Goal: Find contact information: Find contact information

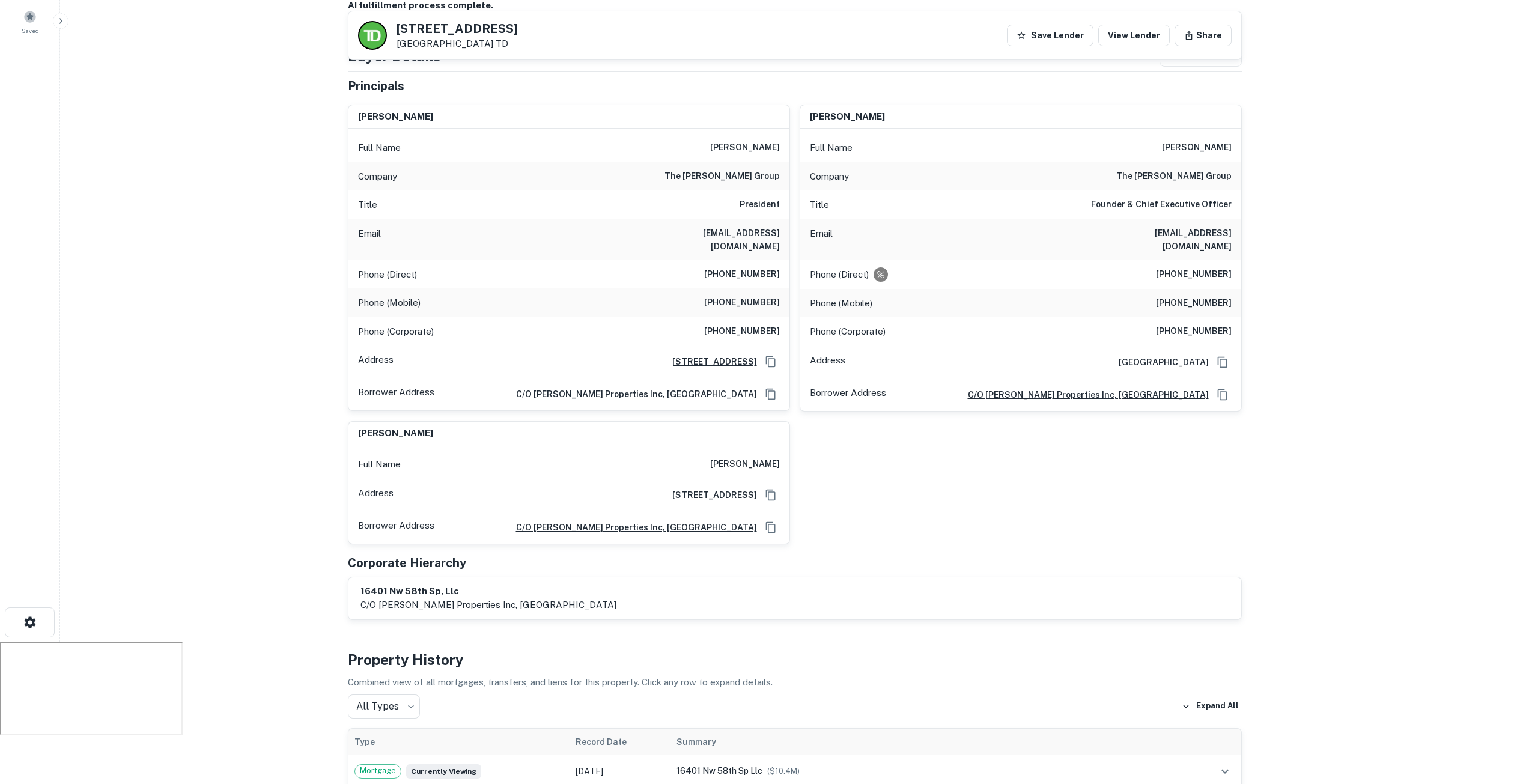
scroll to position [120, 0]
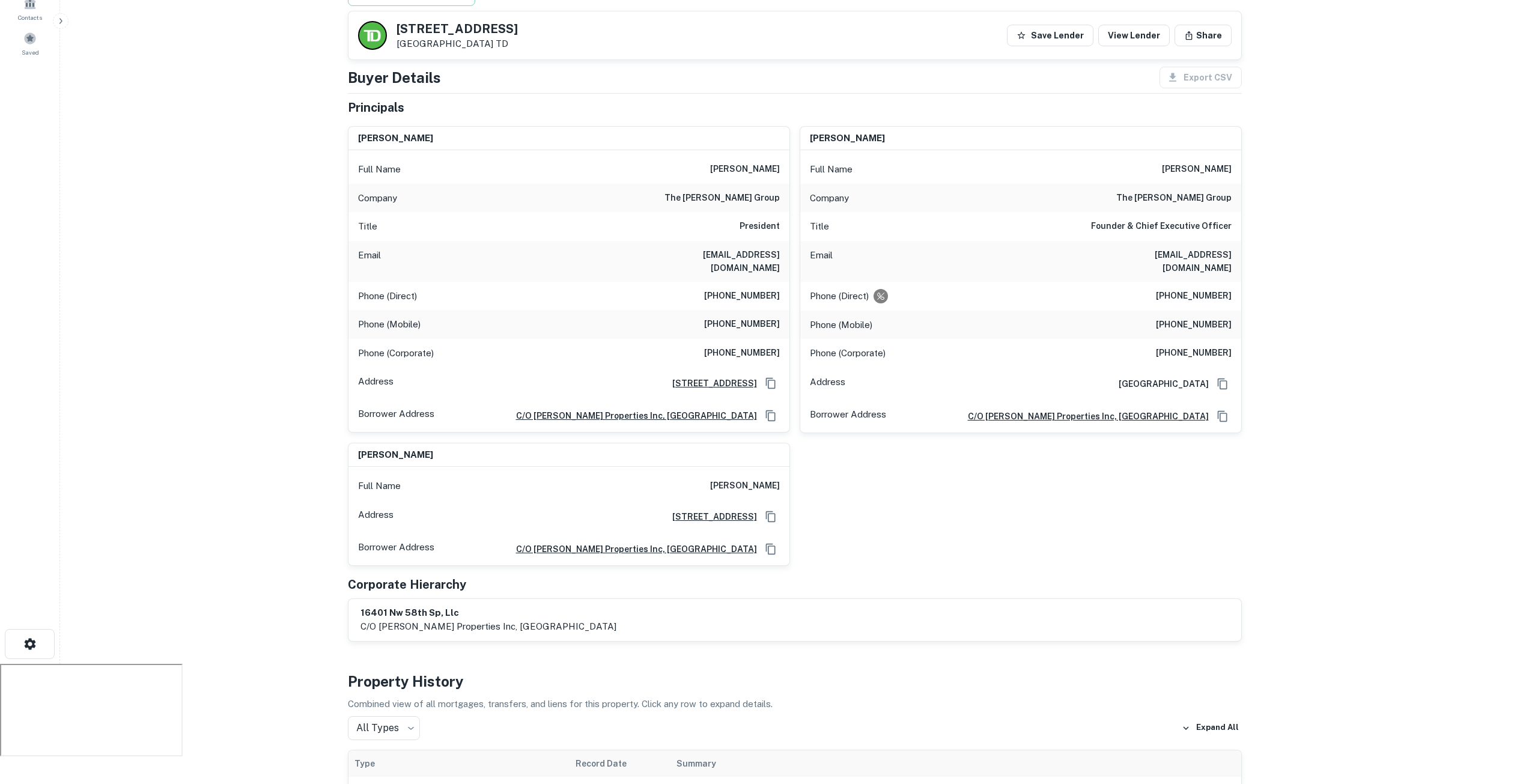
click at [0, 663] on div at bounding box center [0, 663] width 0 height 0
drag, startPoint x: 643, startPoint y: 252, endPoint x: 778, endPoint y: 254, distance: 135.0
click at [778, 254] on div "Email [EMAIL_ADDRESS][DOMAIN_NAME]" at bounding box center [569, 261] width 441 height 41
copy h6 "[EMAIL_ADDRESS][DOMAIN_NAME]"
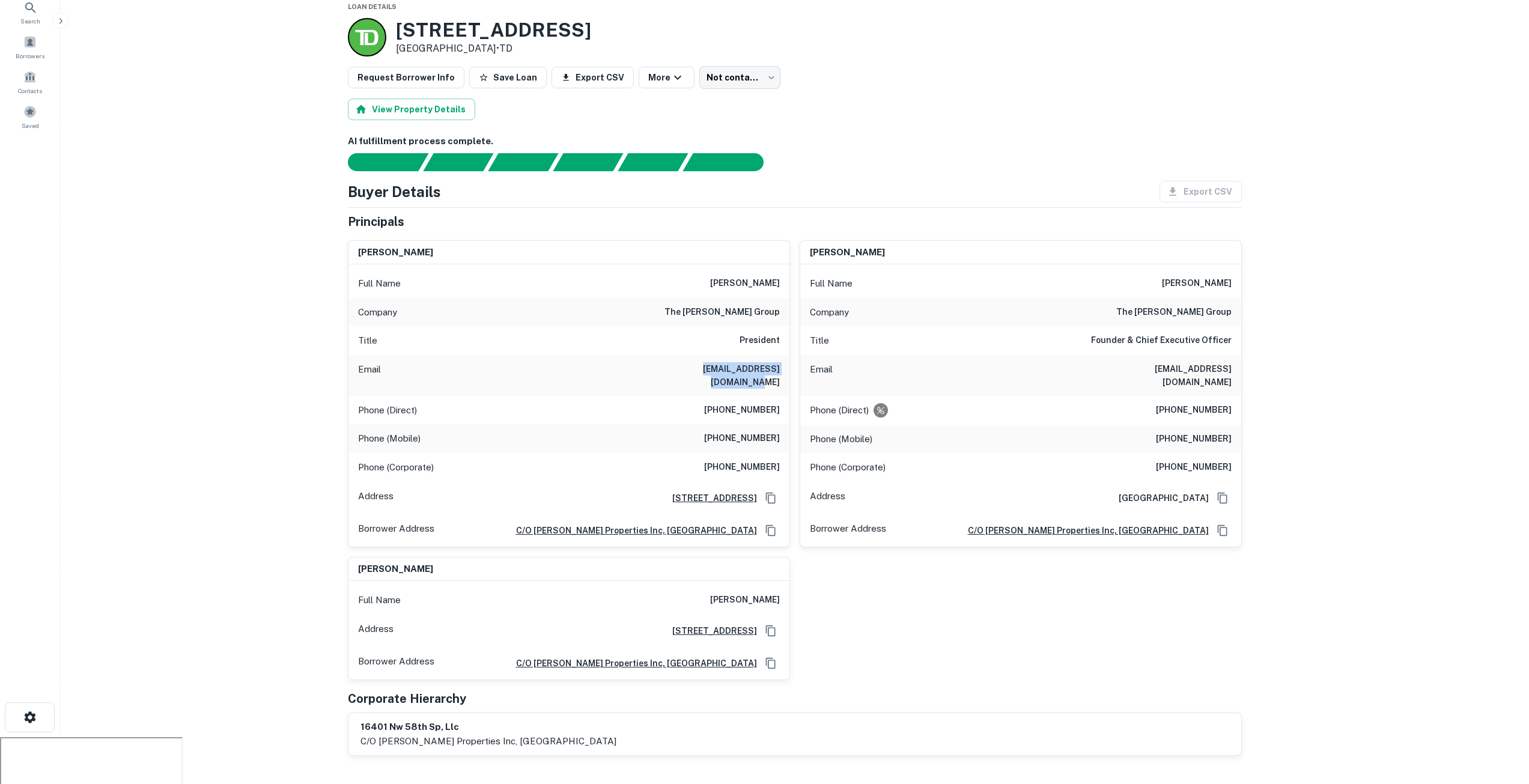
scroll to position [60, 0]
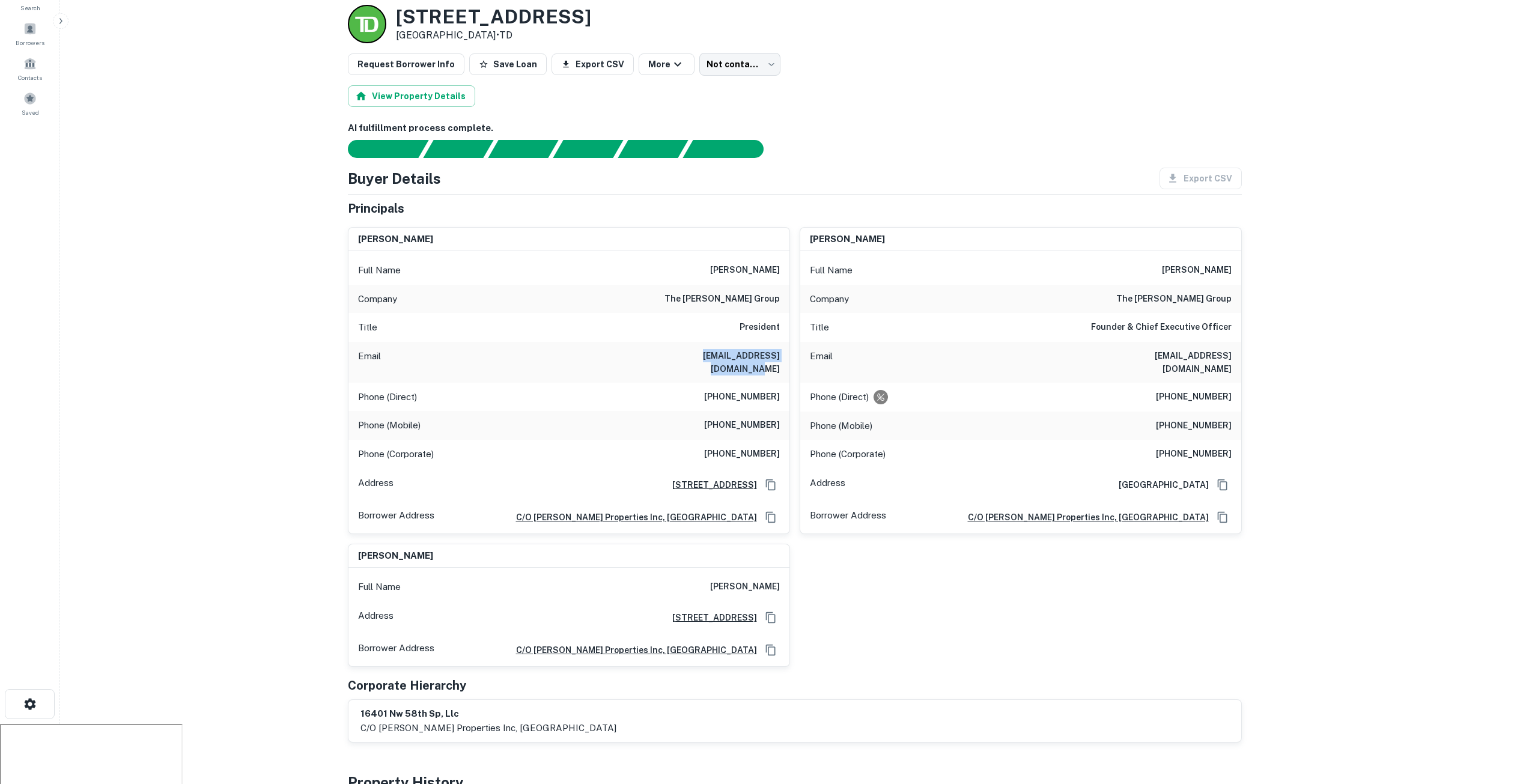
drag, startPoint x: 703, startPoint y: 270, endPoint x: 783, endPoint y: 271, distance: 80.0
click at [783, 271] on div "Full Name [PERSON_NAME]" at bounding box center [569, 270] width 441 height 28
copy h6 "[PERSON_NAME]"
drag, startPoint x: 665, startPoint y: 294, endPoint x: 783, endPoint y: 296, distance: 118.0
click at [783, 296] on div "Company the [PERSON_NAME] group" at bounding box center [569, 299] width 441 height 28
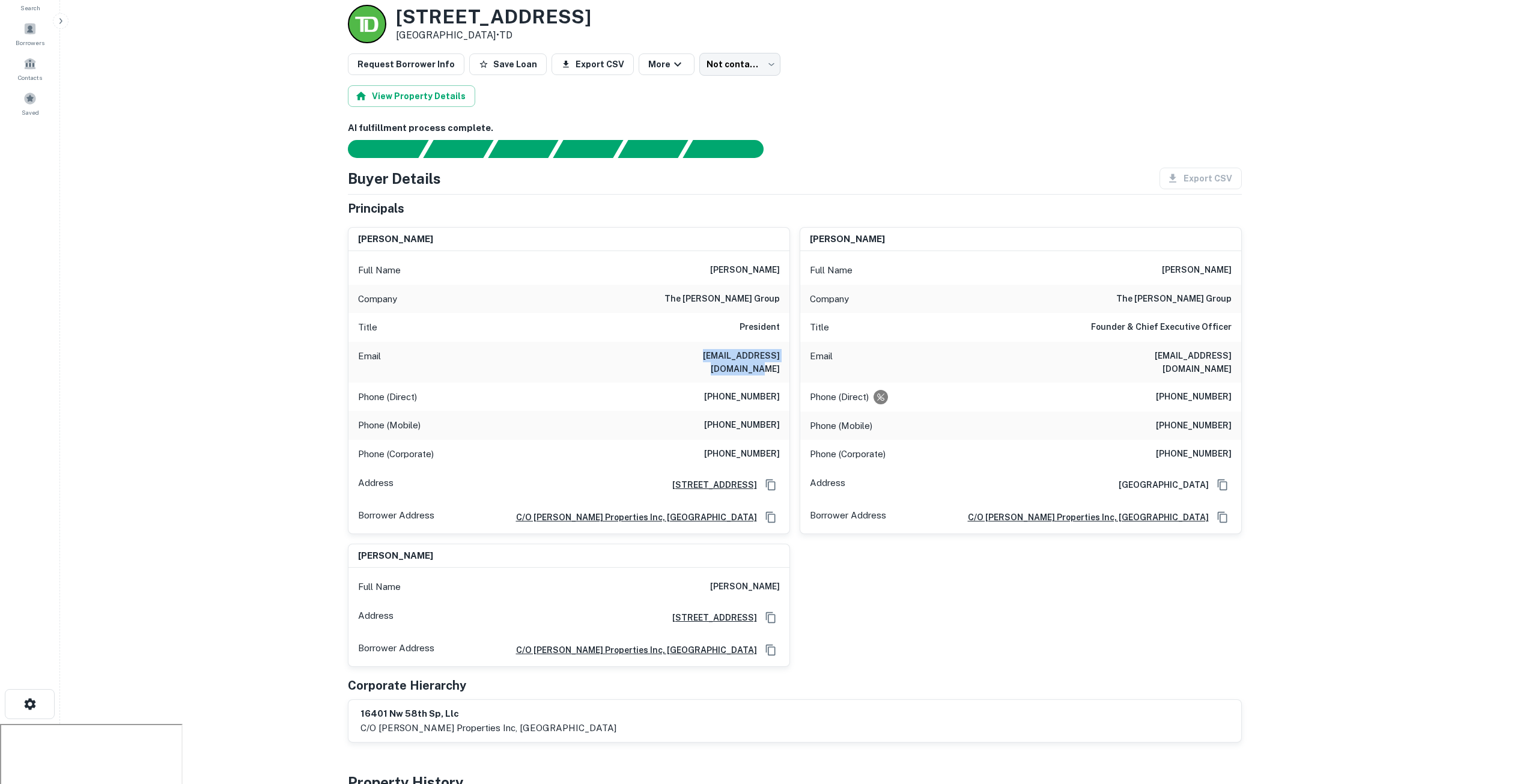
copy h6 "the [PERSON_NAME] group"
drag, startPoint x: 666, startPoint y: 356, endPoint x: 781, endPoint y: 358, distance: 115.0
click at [781, 358] on div "Email [EMAIL_ADDRESS][DOMAIN_NAME]" at bounding box center [569, 362] width 441 height 41
copy h6 "[EMAIL_ADDRESS][DOMAIN_NAME]"
drag, startPoint x: 685, startPoint y: 408, endPoint x: 784, endPoint y: 416, distance: 99.3
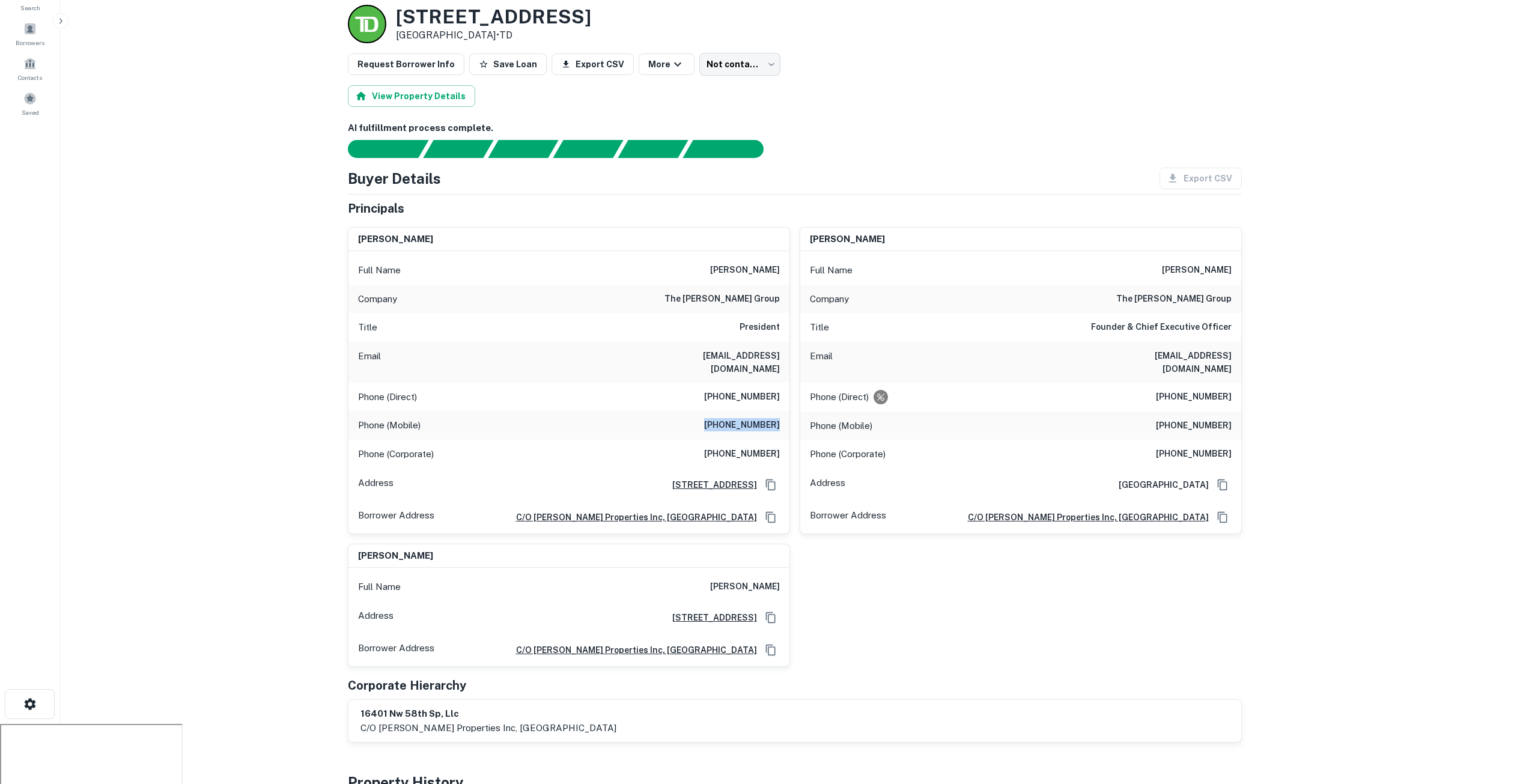
click at [784, 416] on div "Phone (Mobile) [PHONE_NUMBER]" at bounding box center [569, 425] width 441 height 28
copy h6 "[PHONE_NUMBER]"
drag, startPoint x: 694, startPoint y: 381, endPoint x: 784, endPoint y: 385, distance: 90.1
click at [784, 385] on div "Phone (Direct) [PHONE_NUMBER]" at bounding box center [569, 397] width 441 height 28
copy h6 "[PHONE_NUMBER]"
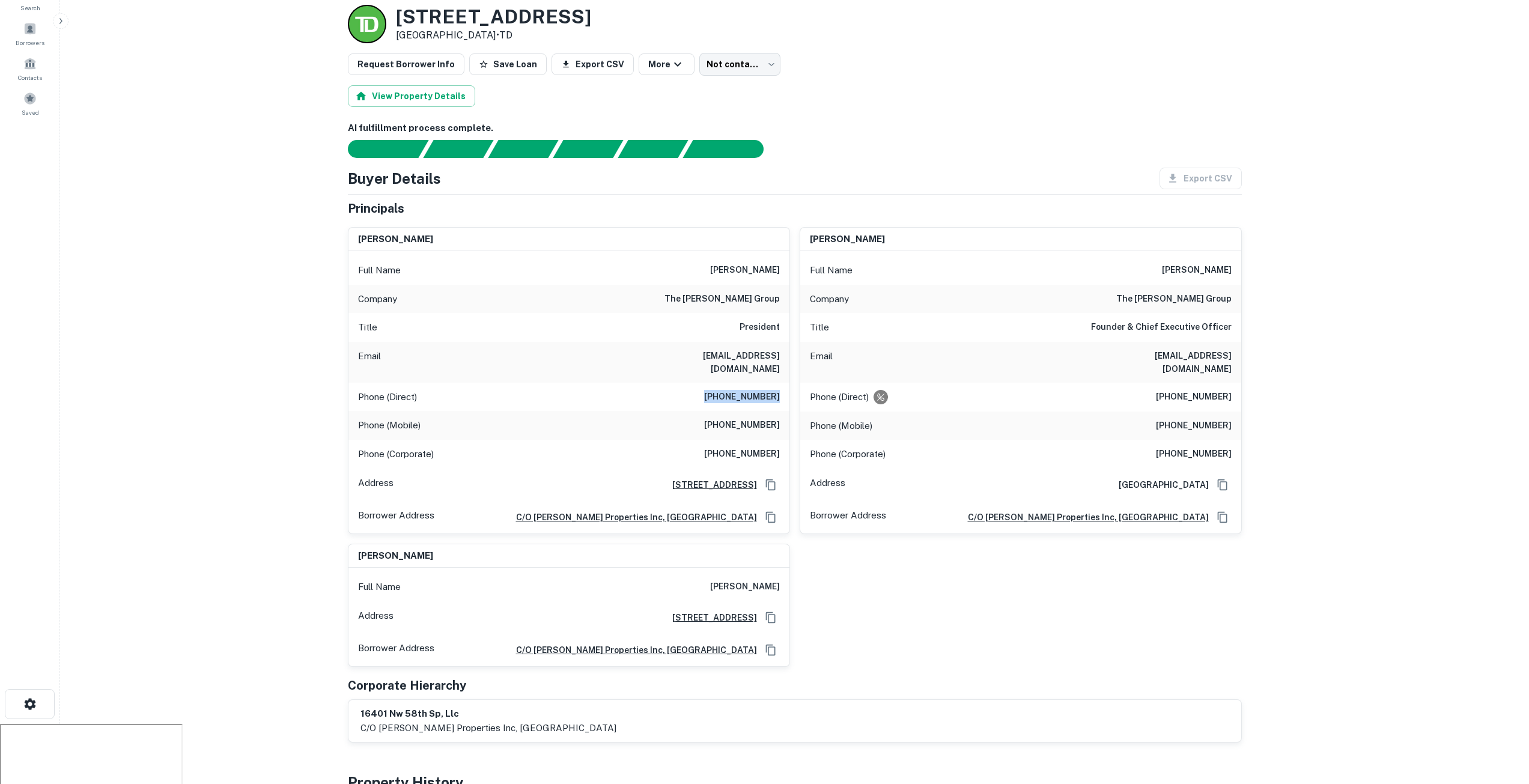
scroll to position [0, 0]
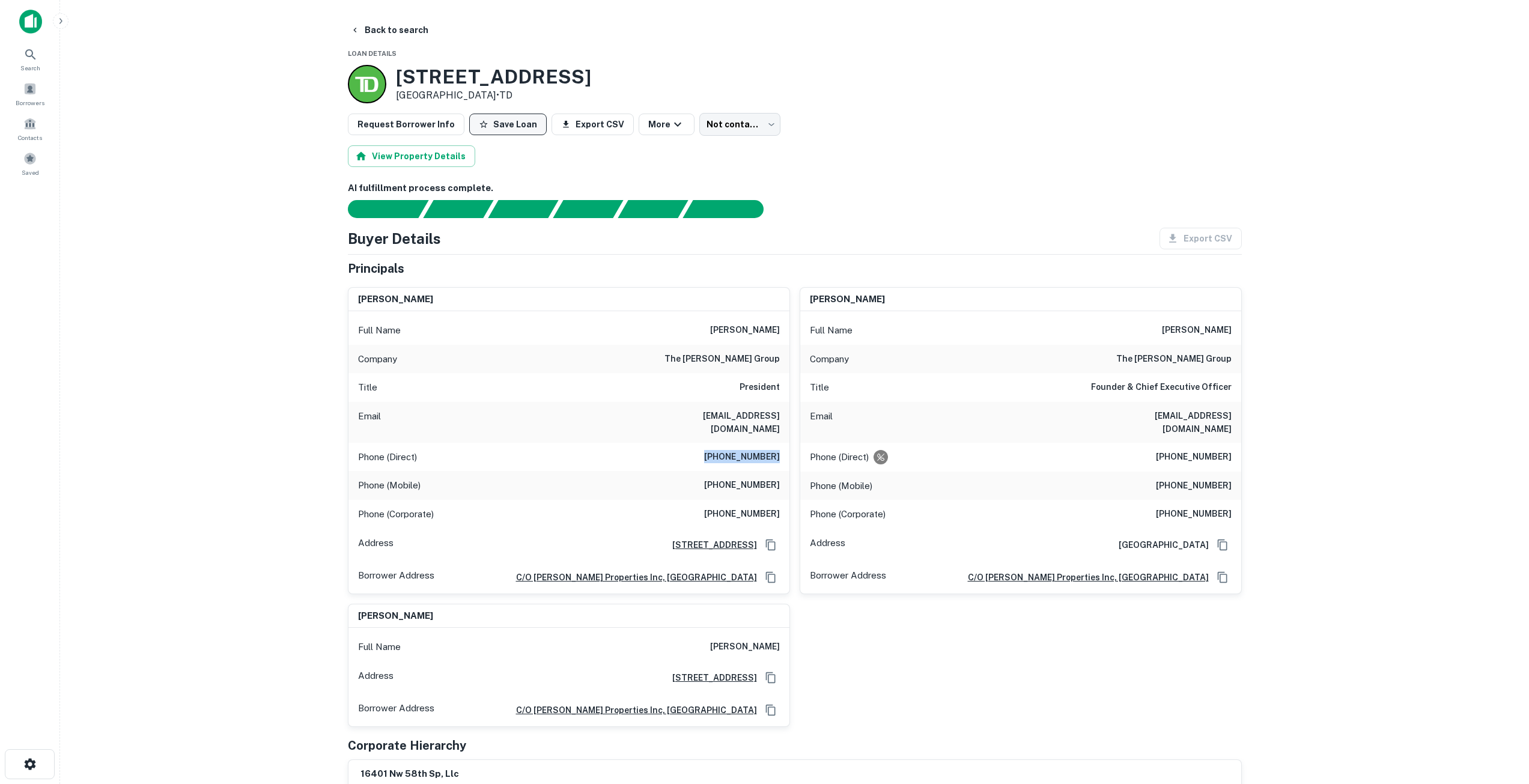
click at [506, 124] on button "Save Loan" at bounding box center [507, 124] width 77 height 22
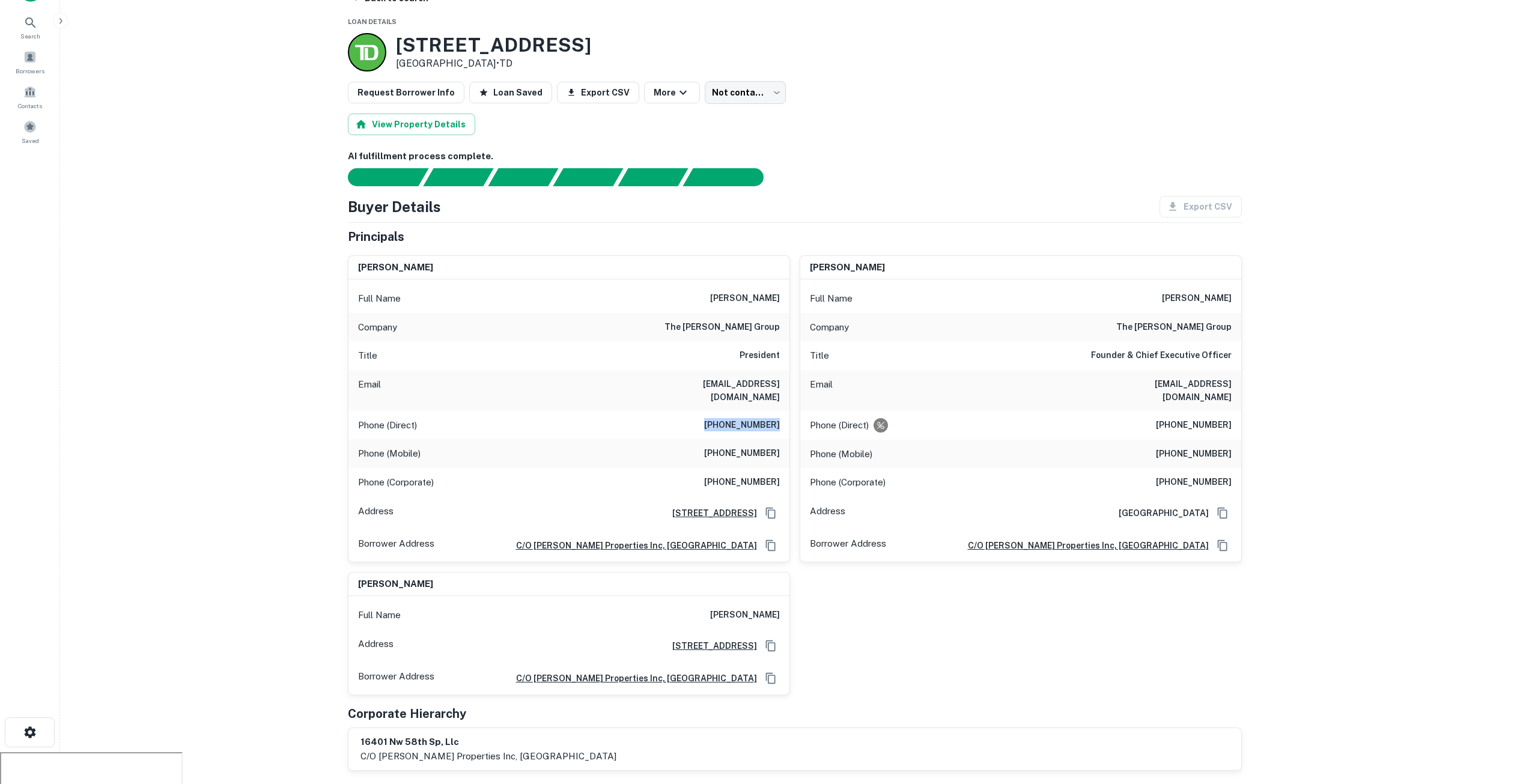
scroll to position [24, 0]
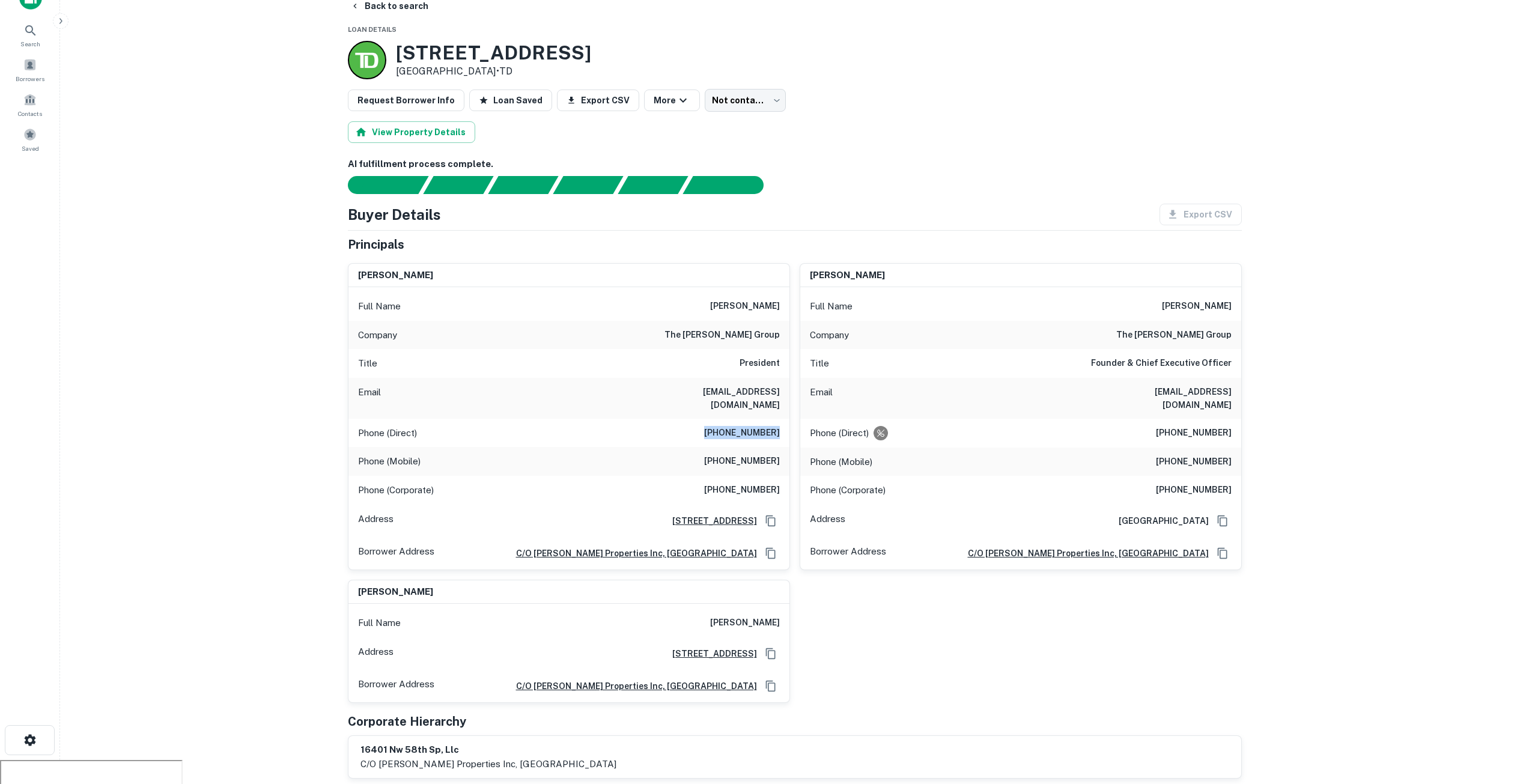
drag, startPoint x: 498, startPoint y: 71, endPoint x: 396, endPoint y: 52, distance: 103.8
click at [396, 52] on div "[STREET_ADDRESS] • TD" at bounding box center [494, 60] width 196 height 37
copy div "[STREET_ADDRESS]"
